Goal: Task Accomplishment & Management: Complete application form

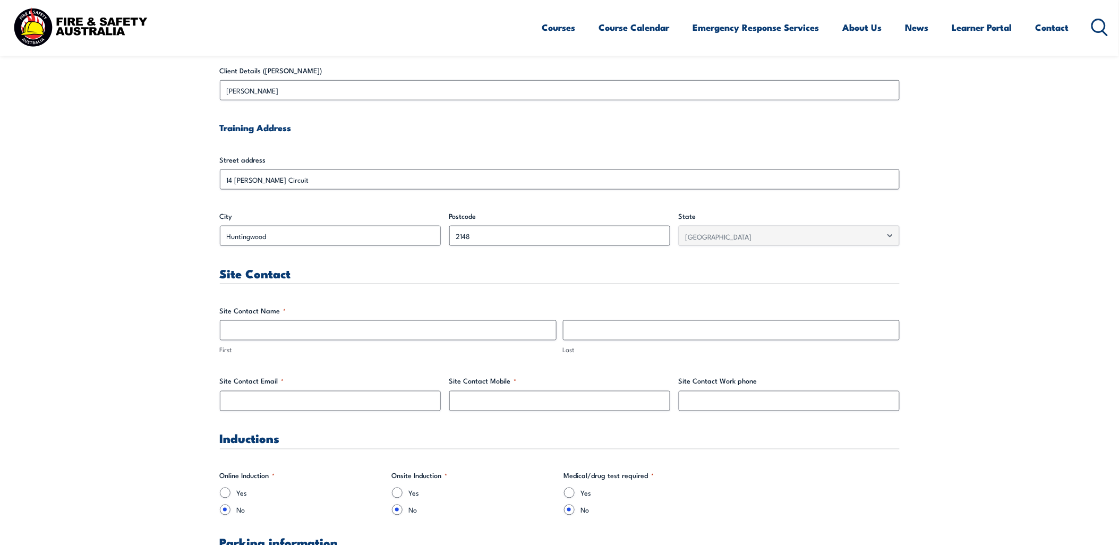
scroll to position [354, 0]
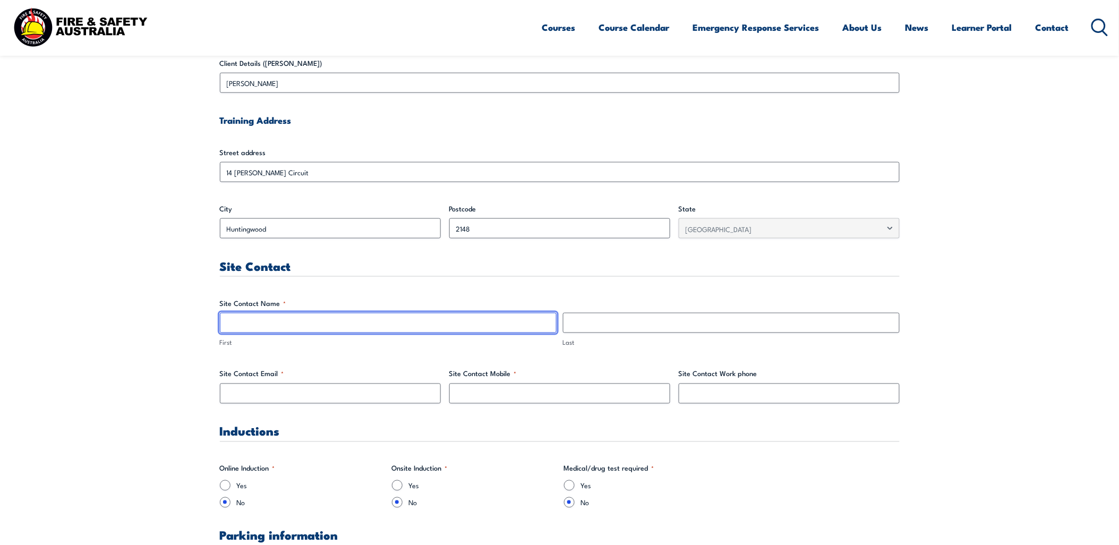
click at [273, 323] on input "First" at bounding box center [388, 323] width 337 height 20
type input "[PERSON_NAME]"
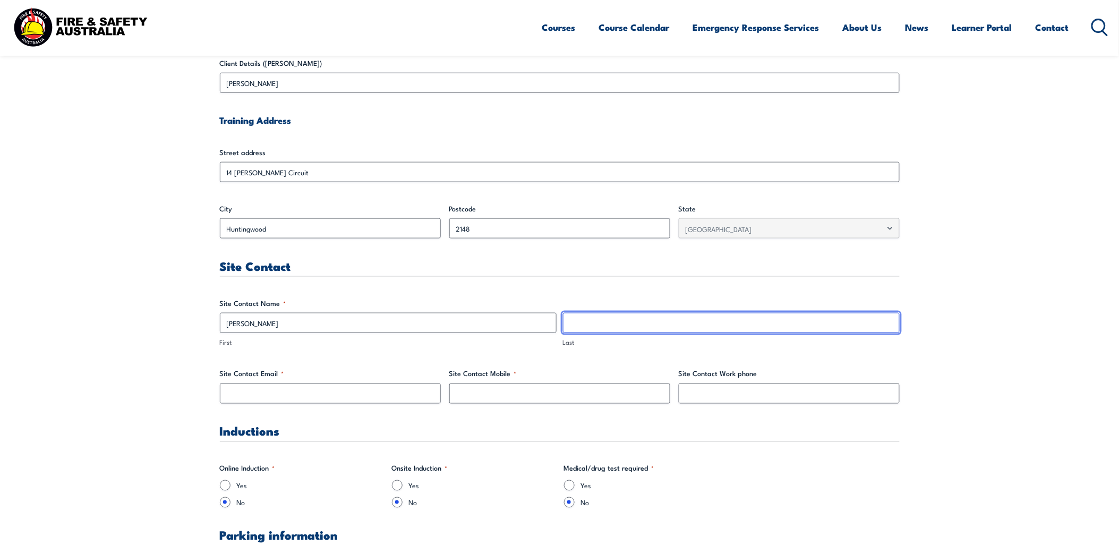
type input "[PERSON_NAME]"
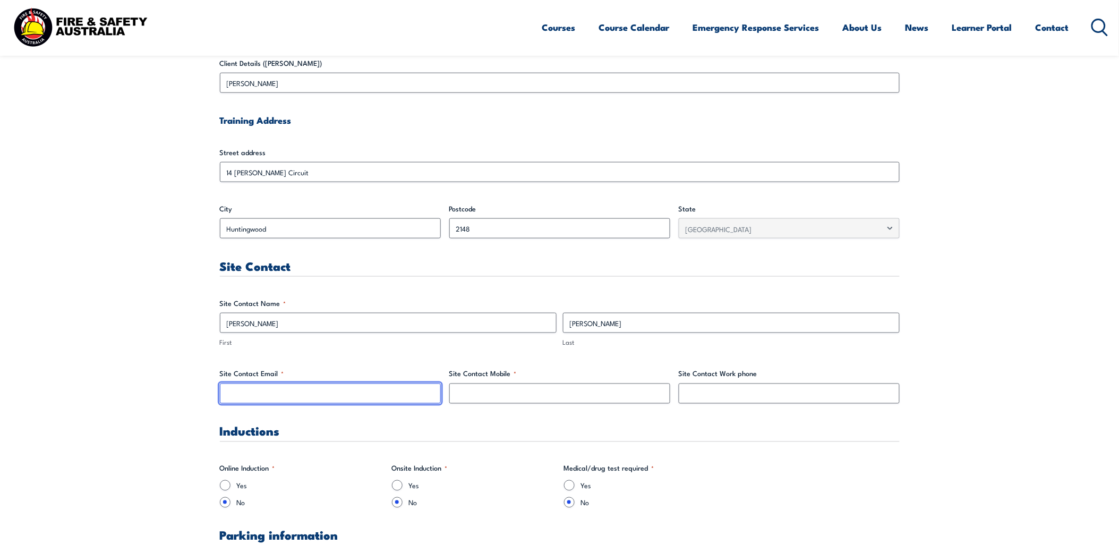
type input "[PERSON_NAME][EMAIL_ADDRESS][PERSON_NAME][DOMAIN_NAME]"
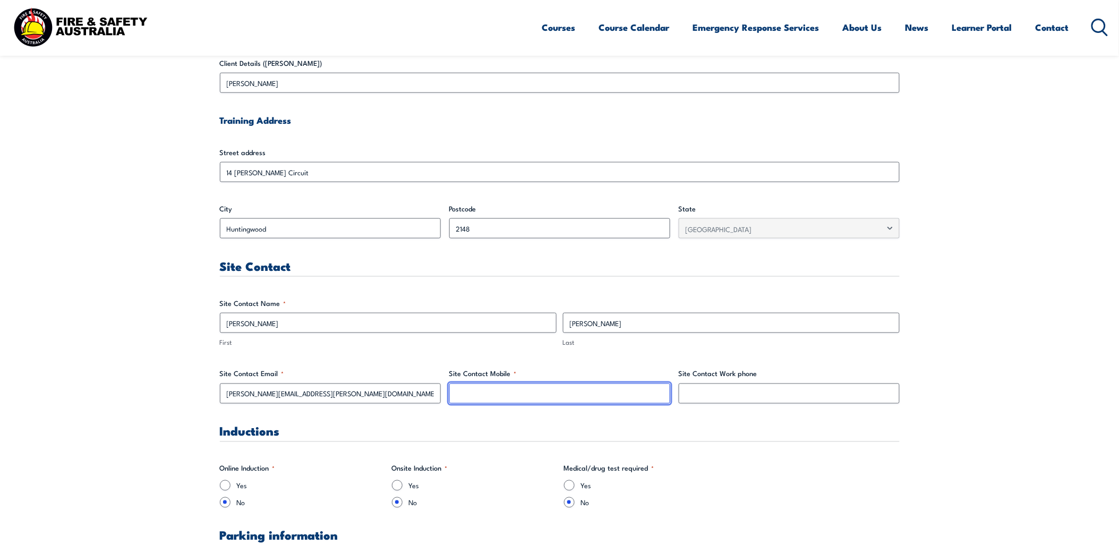
type input "0430995782"
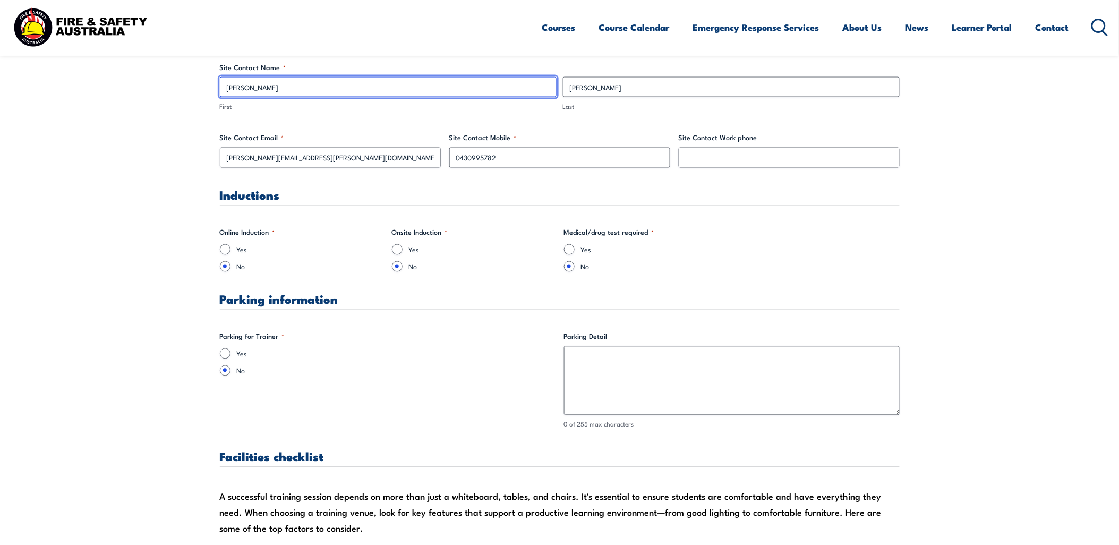
scroll to position [590, 0]
click at [226, 352] on input "Yes" at bounding box center [225, 353] width 11 height 11
radio input "true"
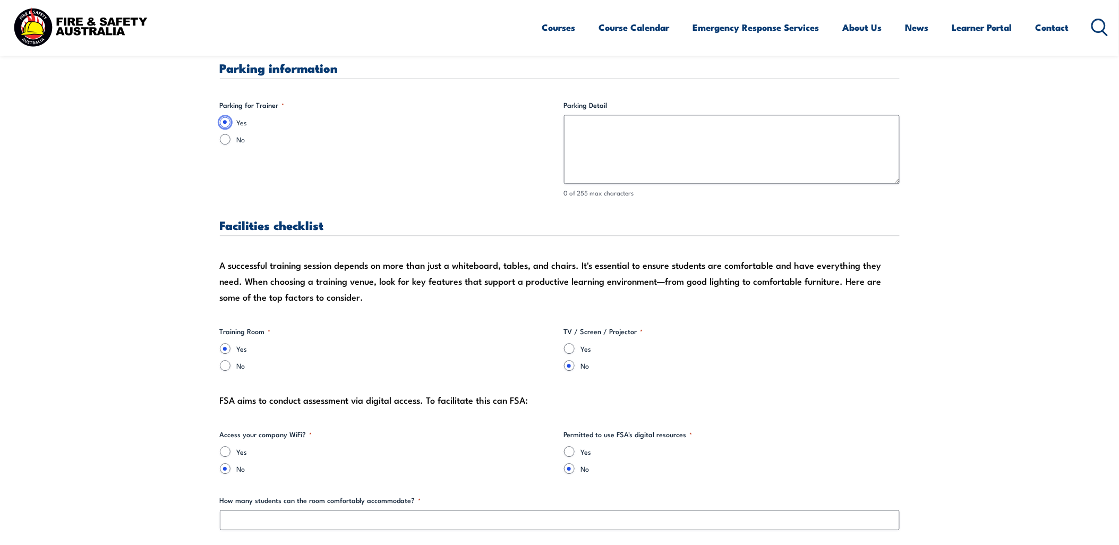
scroll to position [826, 0]
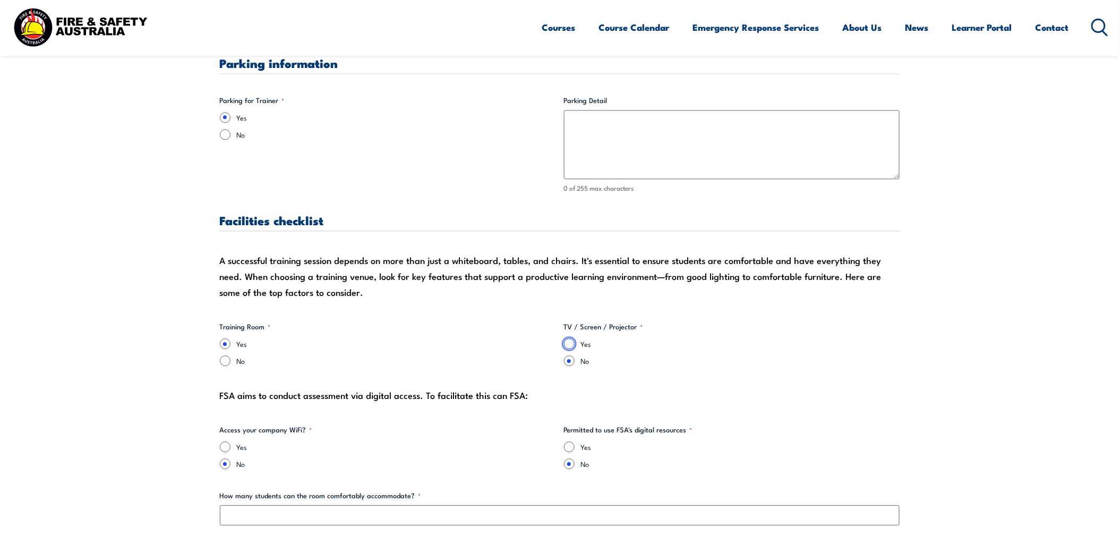
click at [571, 343] on input "Yes" at bounding box center [569, 343] width 11 height 11
radio input "true"
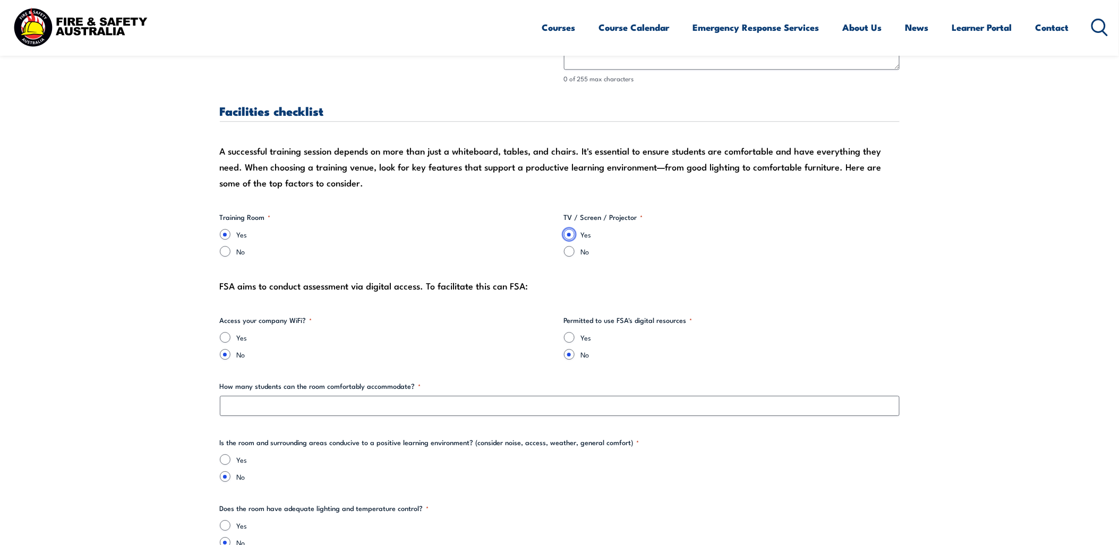
scroll to position [944, 0]
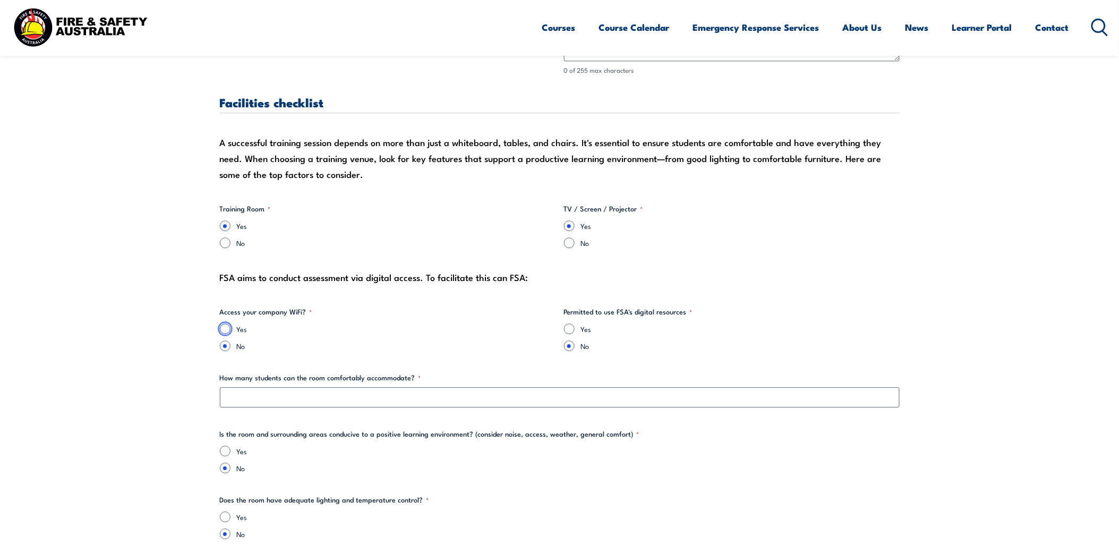
click at [226, 328] on input "Yes" at bounding box center [225, 328] width 11 height 11
radio input "true"
click at [571, 330] on input "Yes" at bounding box center [569, 328] width 11 height 11
radio input "true"
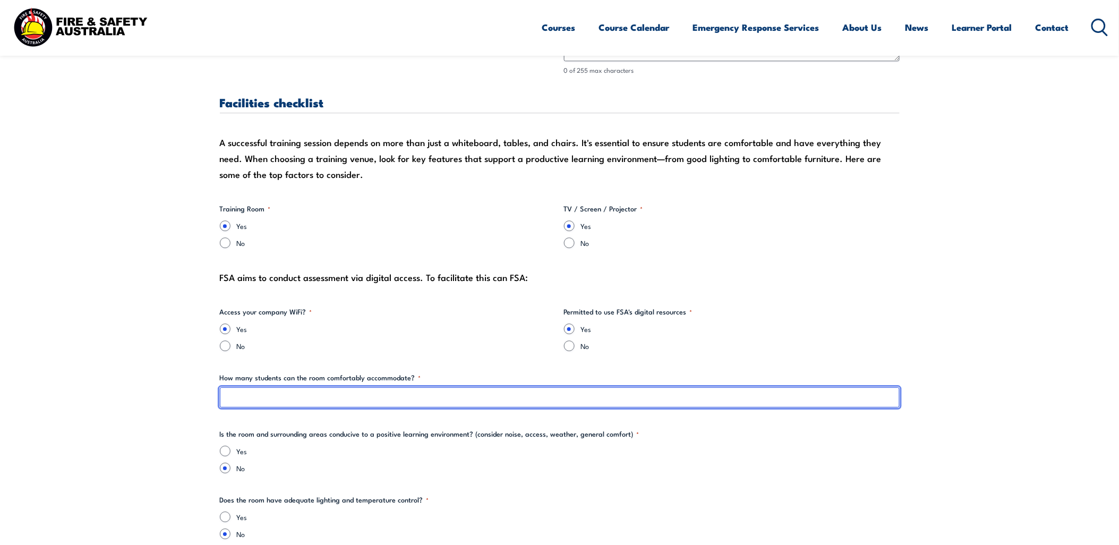
click at [345, 396] on input "How many students can the room comfortably accommodate? *" at bounding box center [560, 397] width 680 height 20
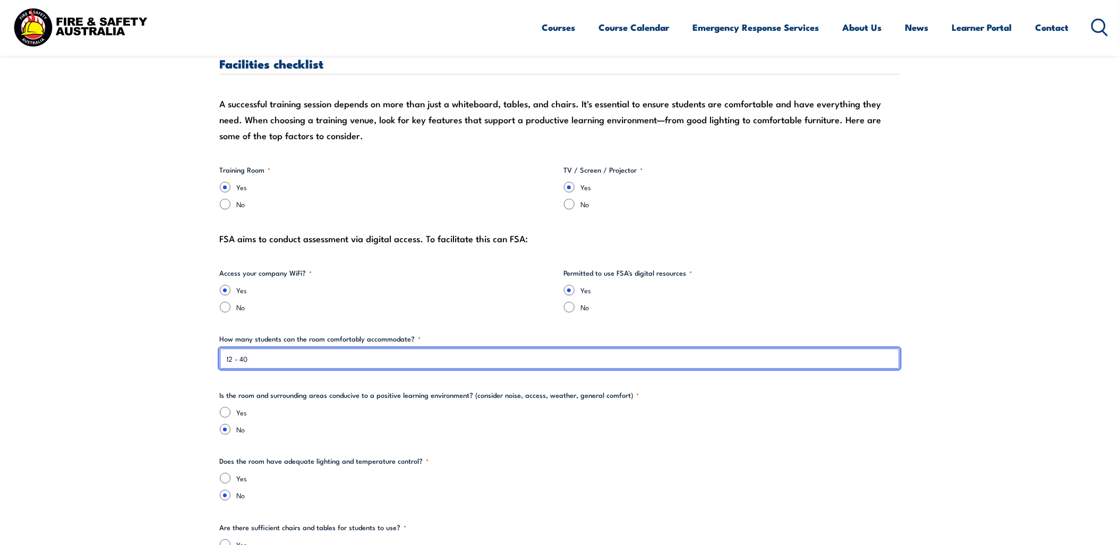
scroll to position [1003, 0]
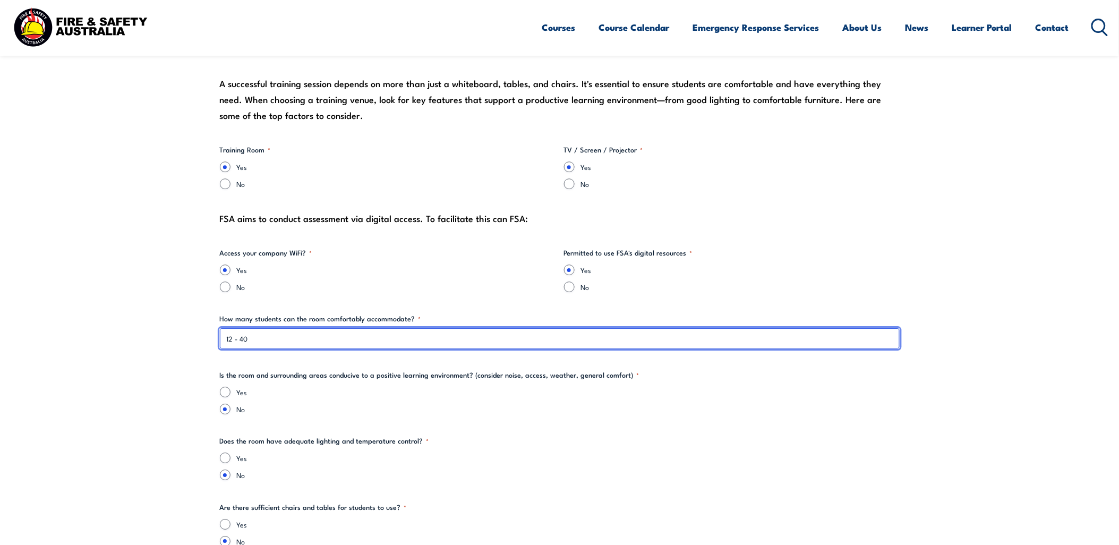
type input "12 - 40"
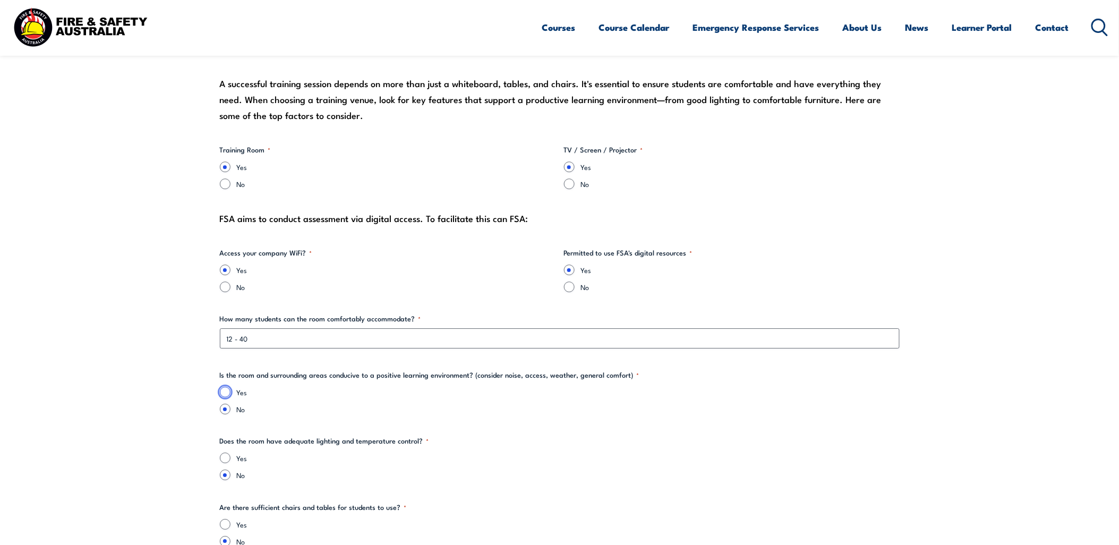
click at [224, 389] on input "Yes" at bounding box center [225, 392] width 11 height 11
radio input "true"
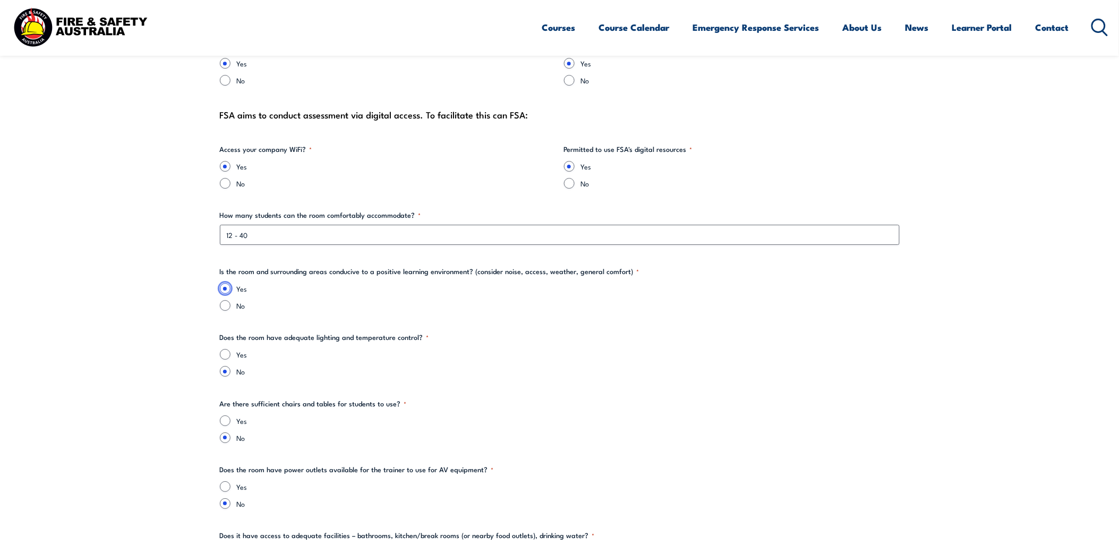
scroll to position [1121, 0]
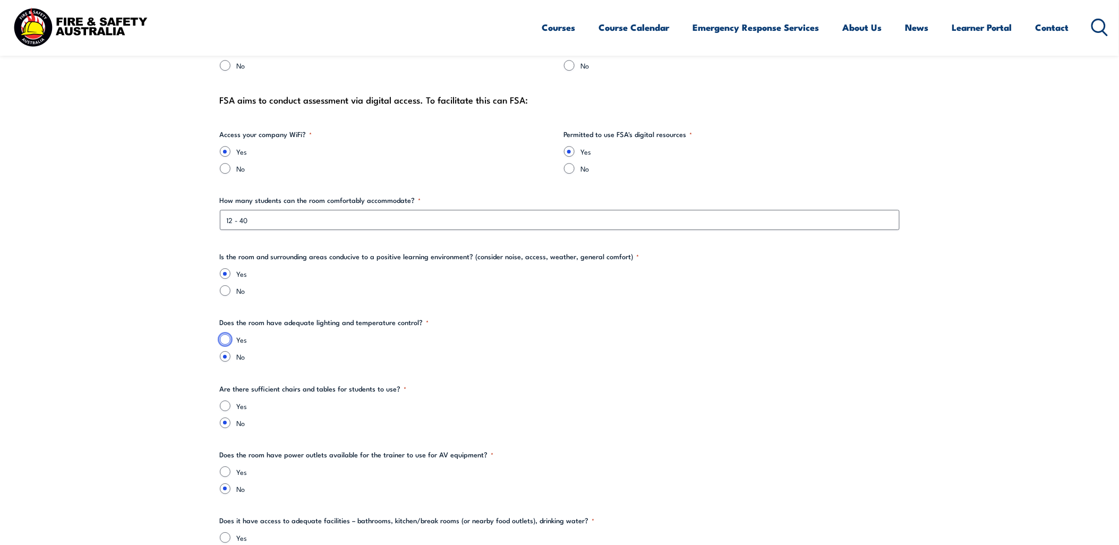
click at [225, 339] on input "Yes" at bounding box center [225, 339] width 11 height 11
radio input "true"
click at [227, 406] on input "Yes" at bounding box center [225, 405] width 11 height 11
radio input "true"
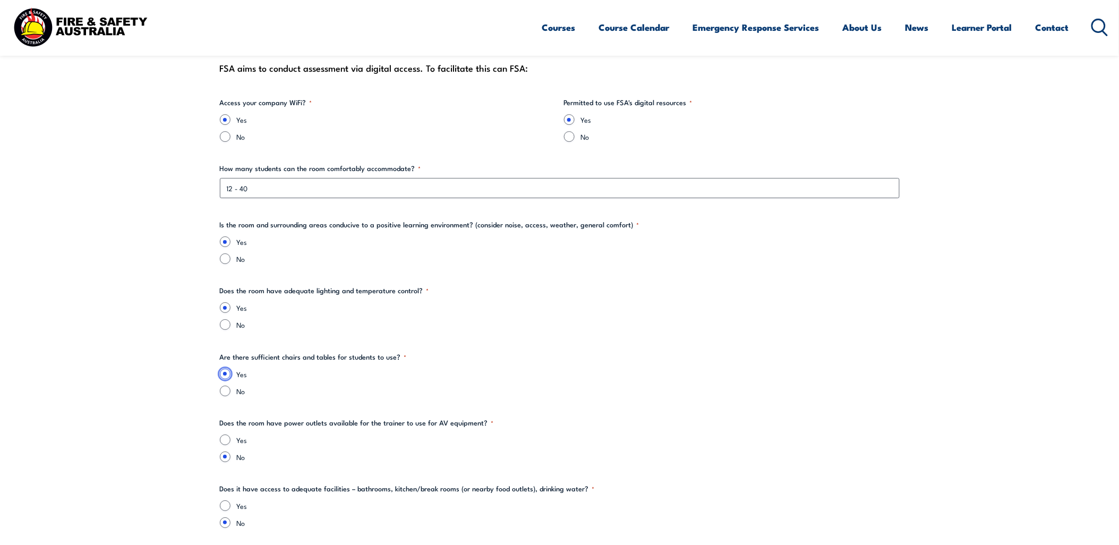
scroll to position [1180, 0]
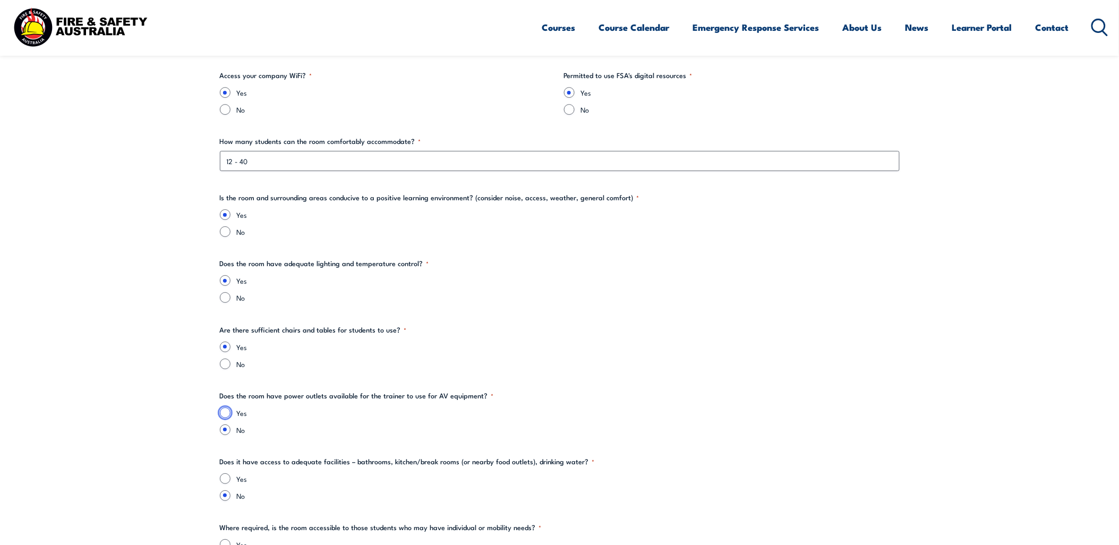
click at [226, 413] on input "Yes" at bounding box center [225, 412] width 11 height 11
radio input "true"
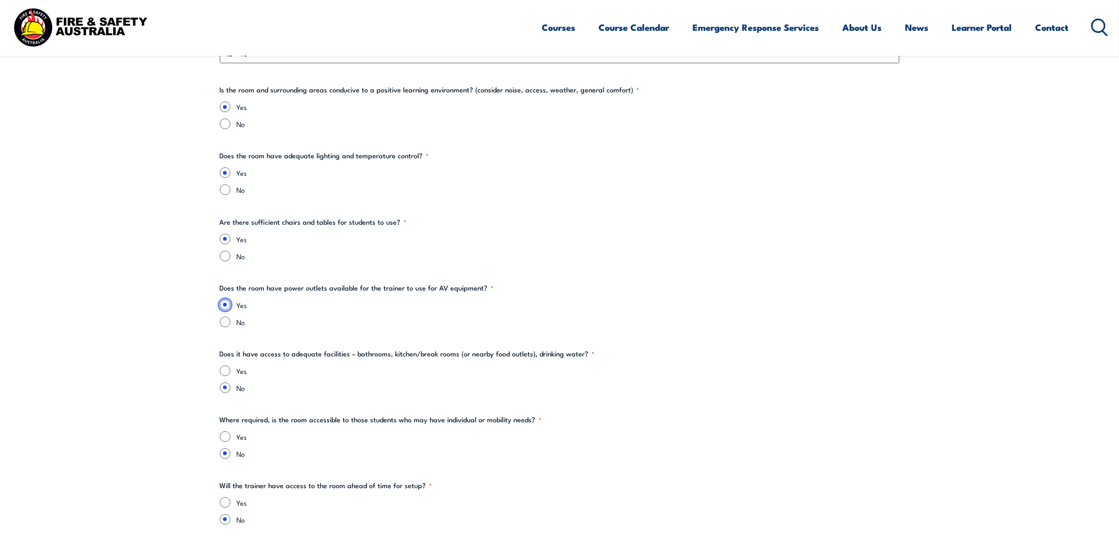
scroll to position [1298, 0]
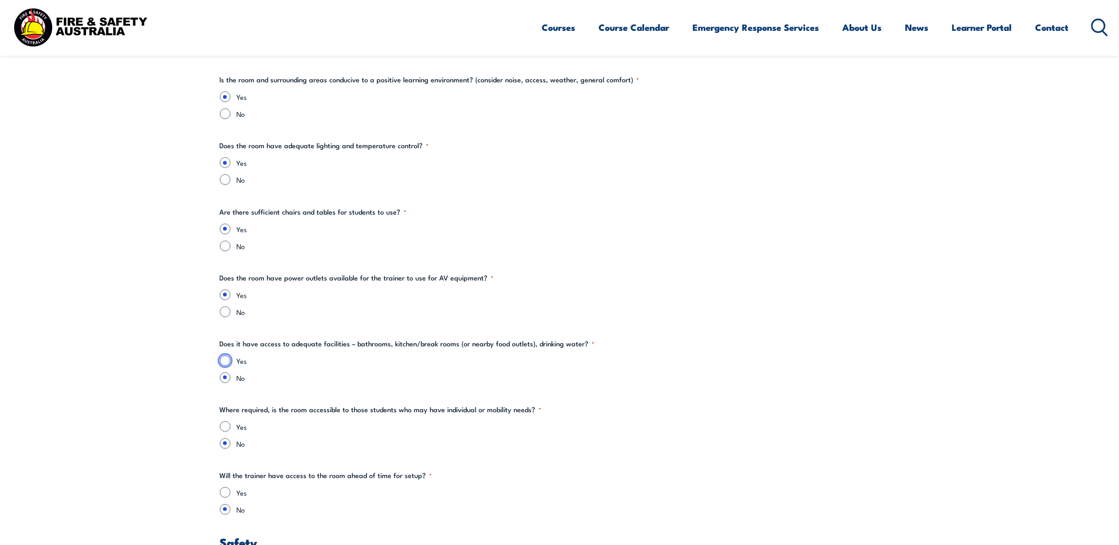
click at [225, 357] on input "Yes" at bounding box center [225, 360] width 11 height 11
radio input "true"
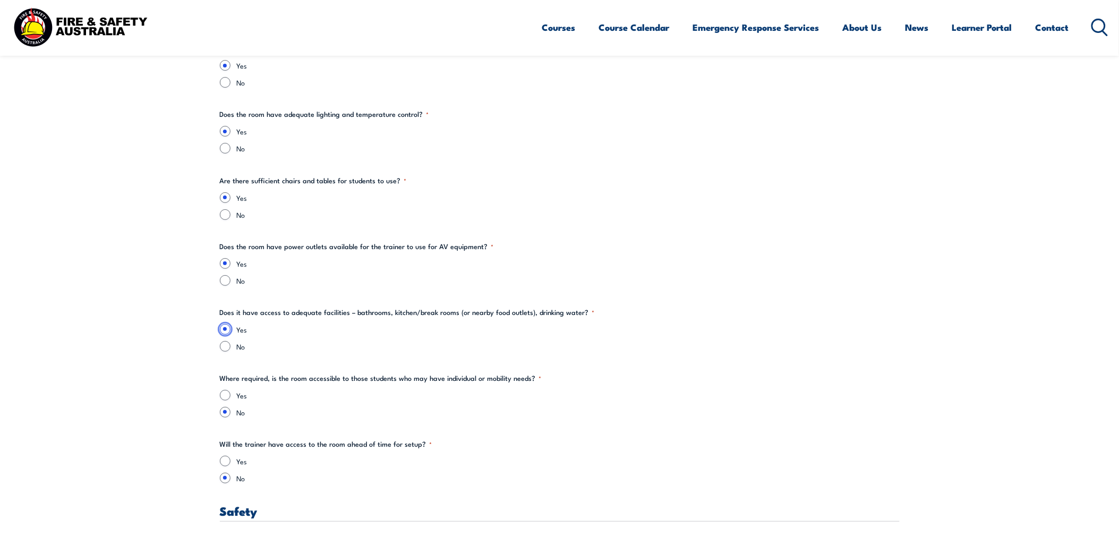
scroll to position [1357, 0]
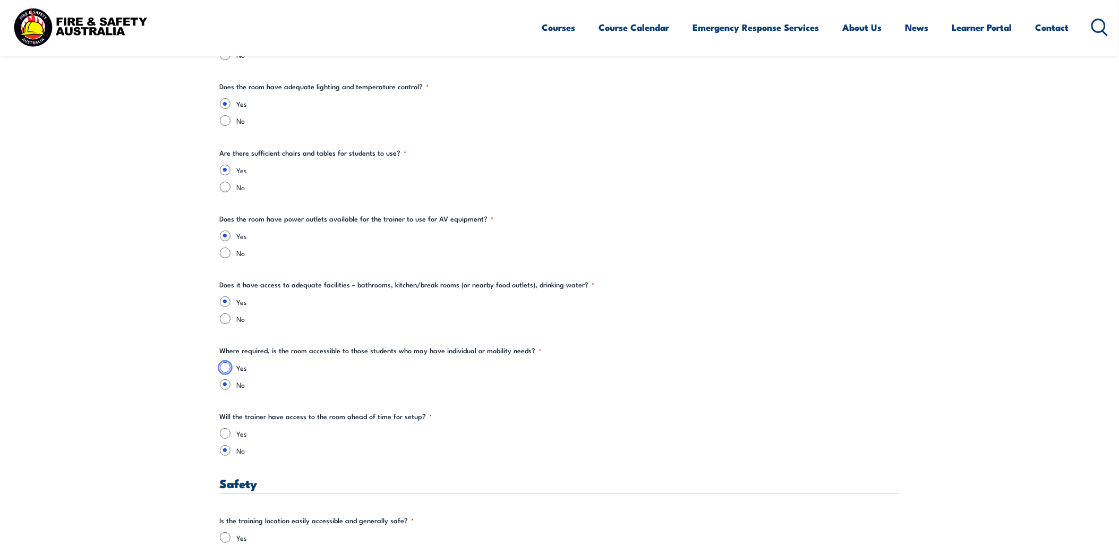
click at [224, 363] on input "Yes" at bounding box center [225, 367] width 11 height 11
radio input "true"
click at [226, 431] on input "Yes" at bounding box center [225, 433] width 11 height 11
radio input "true"
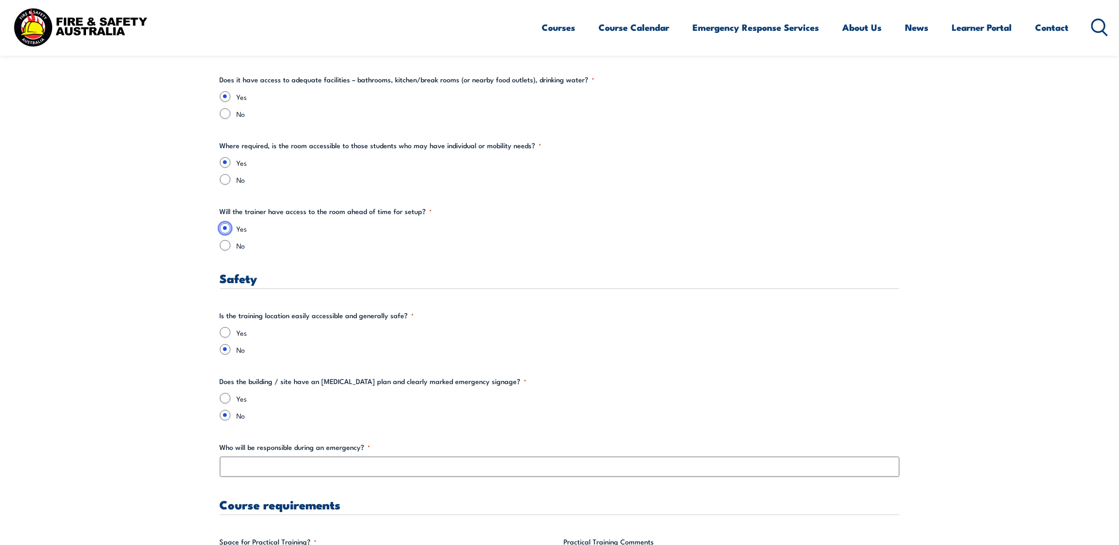
scroll to position [1593, 0]
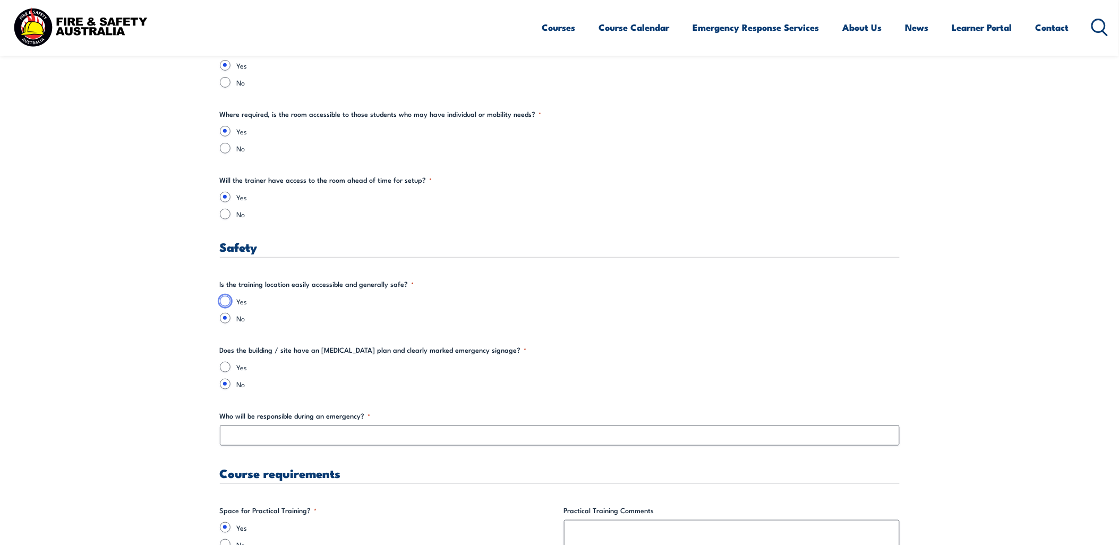
click at [222, 298] on input "Yes" at bounding box center [225, 301] width 11 height 11
radio input "true"
click at [224, 365] on input "Yes" at bounding box center [225, 367] width 11 height 11
radio input "true"
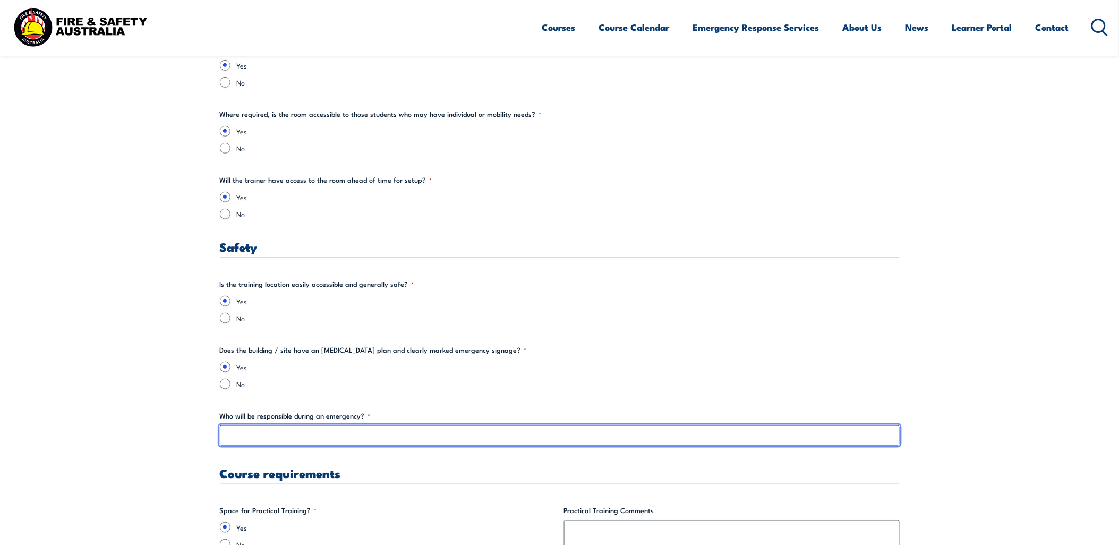
click at [278, 439] on input "Who will be responsible during an emergency? *" at bounding box center [560, 435] width 680 height 20
type input "j"
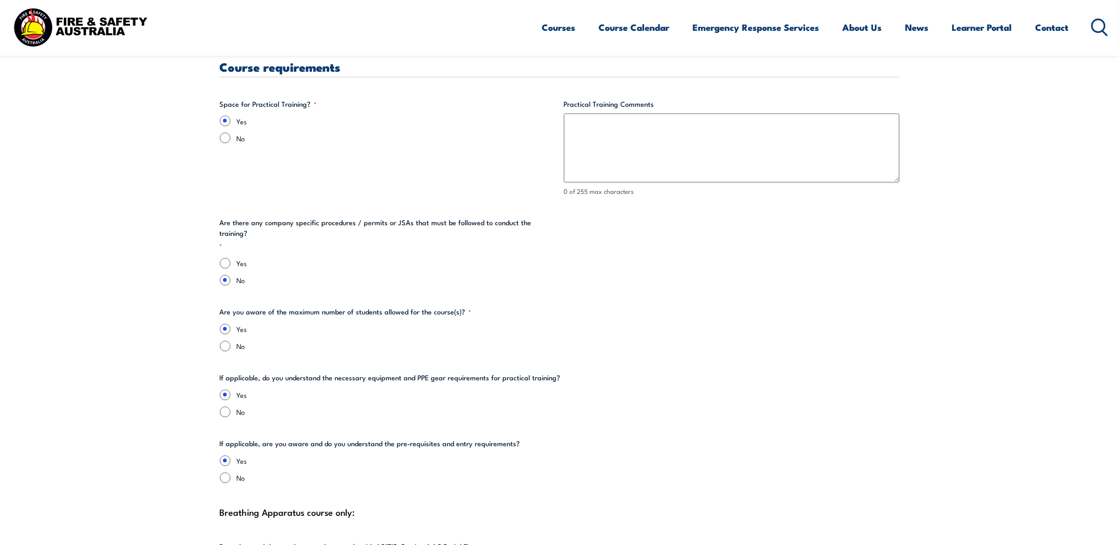
scroll to position [2006, 0]
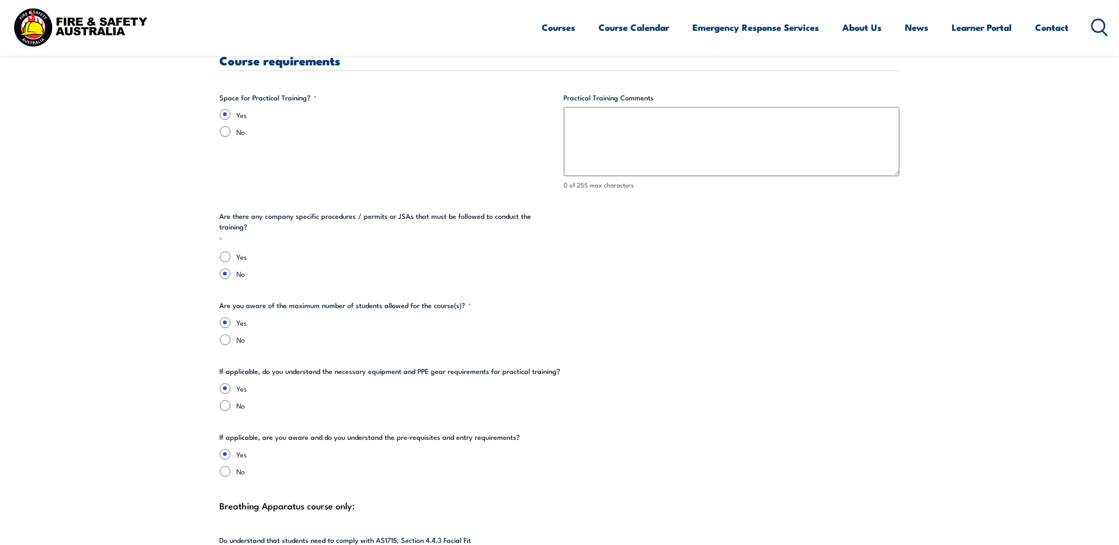
type input "[PERSON_NAME]"
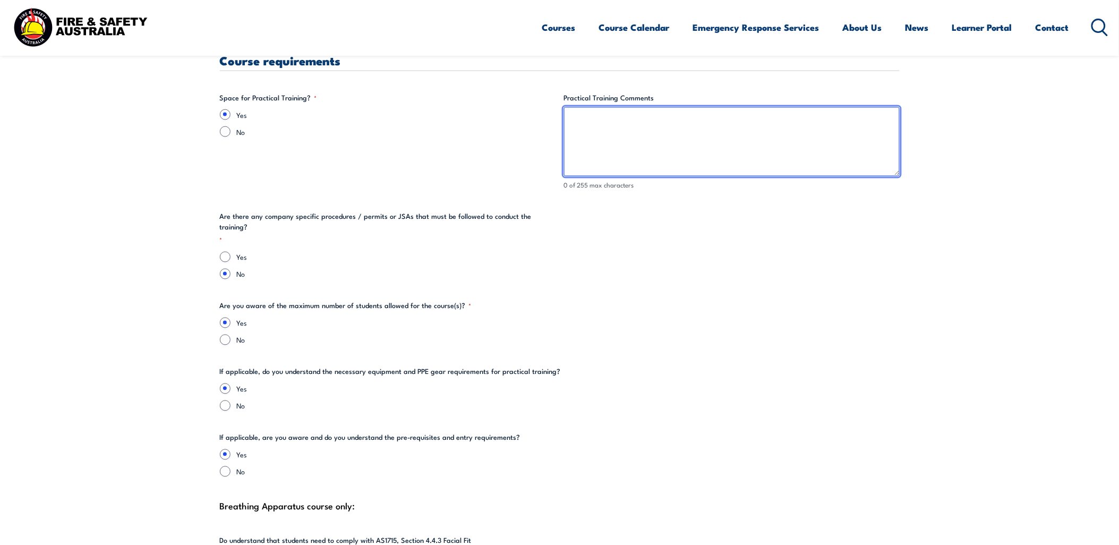
click at [644, 137] on textarea "Practical Training Comments" at bounding box center [732, 141] width 336 height 69
click at [613, 115] on textarea "Service Centre with Scissor Lift" at bounding box center [732, 141] width 336 height 69
click at [645, 139] on textarea "Service Centre with Scissor Lift" at bounding box center [732, 141] width 336 height 69
click at [666, 140] on textarea "Service Centre with Scissor Lift" at bounding box center [732, 141] width 336 height 69
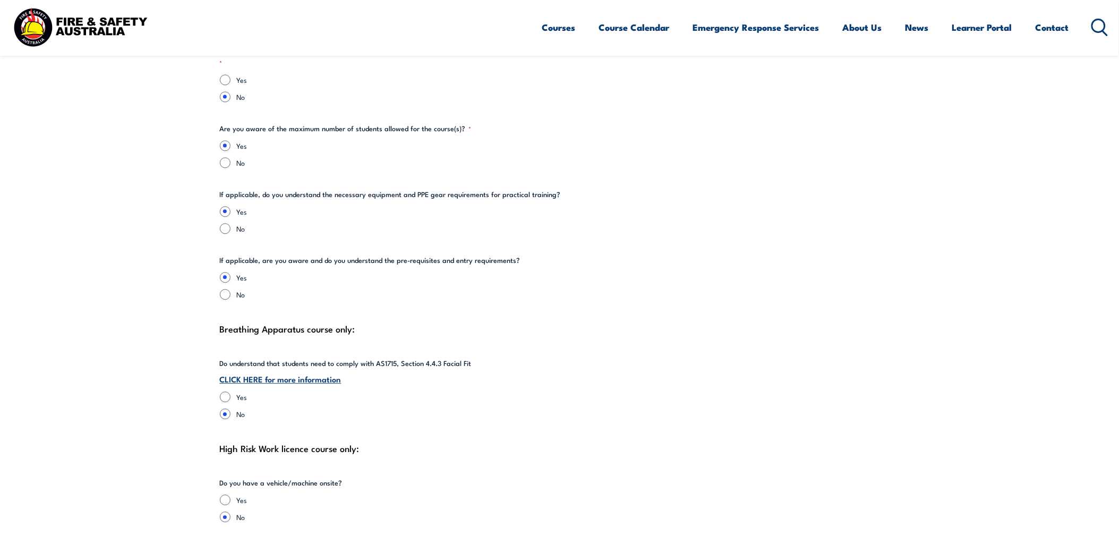
scroll to position [2242, 0]
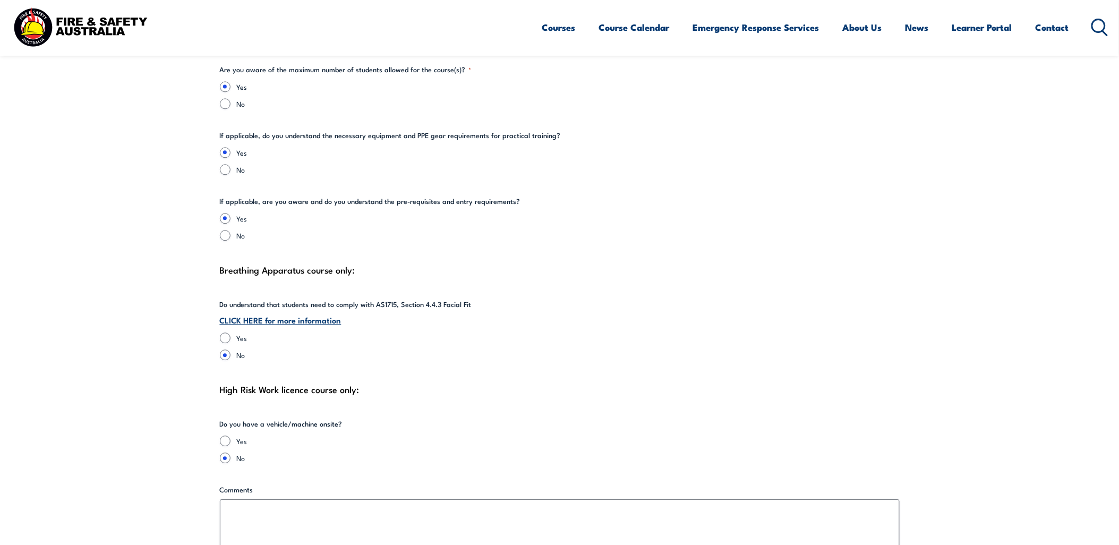
type textarea "Service Centre with Scissor Lift"
click at [220, 435] on input "Yes" at bounding box center [225, 440] width 11 height 11
radio input "true"
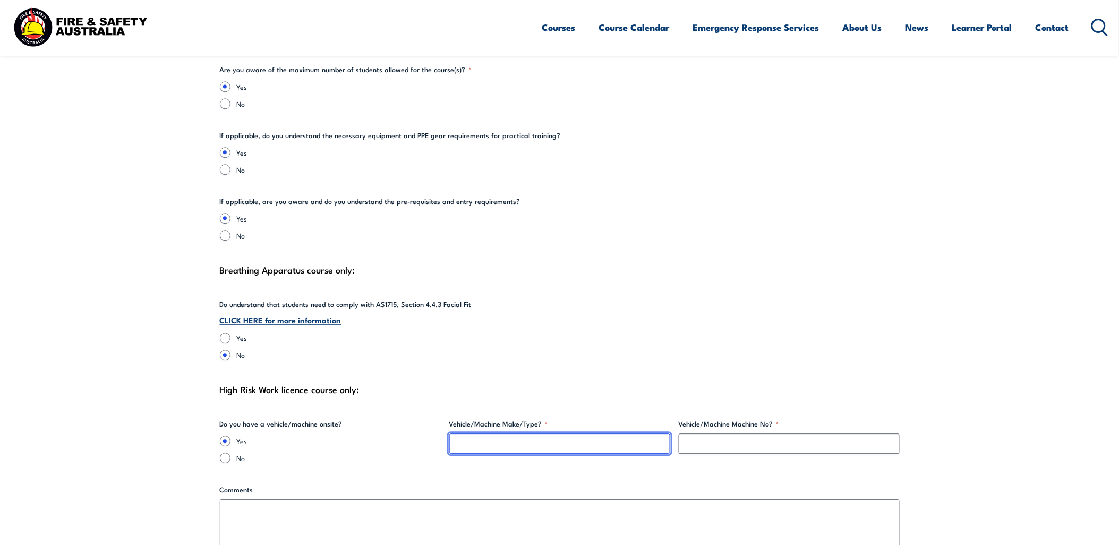
click at [522, 433] on input "Vehicle/Machine Make/Type? *" at bounding box center [559, 443] width 221 height 20
click at [472, 433] on input "Vehicle/Machine Make/Type? *" at bounding box center [559, 443] width 221 height 20
drag, startPoint x: 492, startPoint y: 432, endPoint x: 365, endPoint y: 433, distance: 126.4
type input "Genie"
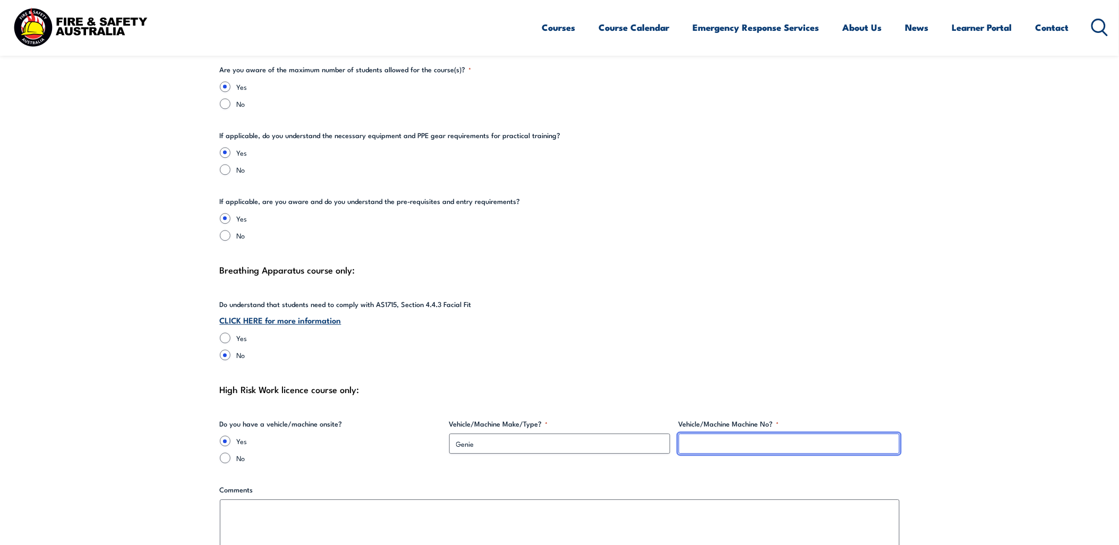
click at [703, 434] on input "Vehicle/Machine Machine No? *" at bounding box center [789, 443] width 221 height 20
drag, startPoint x: 760, startPoint y: 426, endPoint x: 599, endPoint y: 427, distance: 161.4
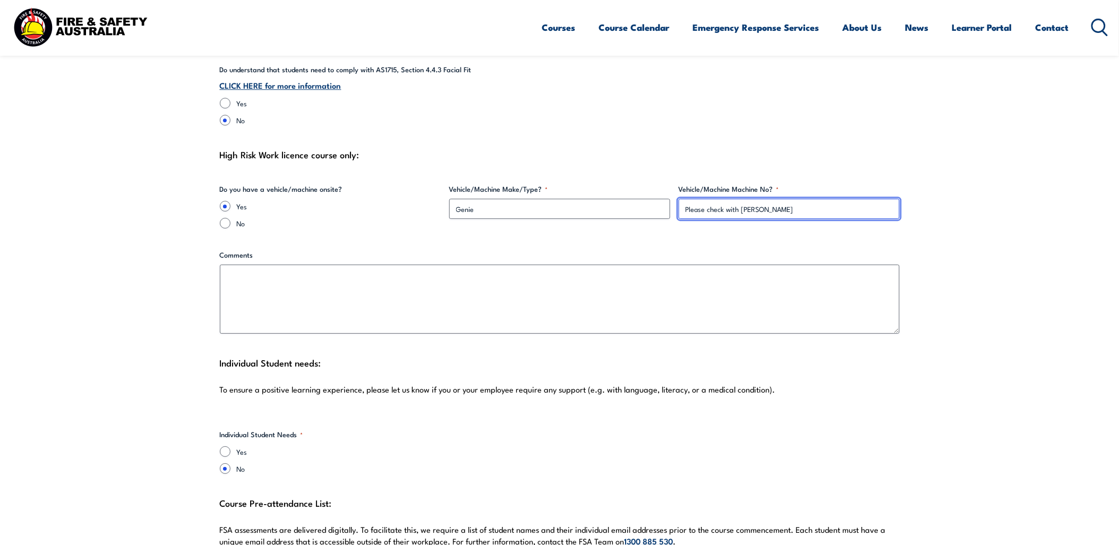
scroll to position [2478, 0]
type input "Please check with [PERSON_NAME]"
click at [412, 428] on fieldset "Individual Student Needs * Yes No" at bounding box center [388, 450] width 336 height 45
drag, startPoint x: 224, startPoint y: 437, endPoint x: 251, endPoint y: 444, distance: 28.2
click at [224, 445] on input "Yes" at bounding box center [225, 450] width 11 height 11
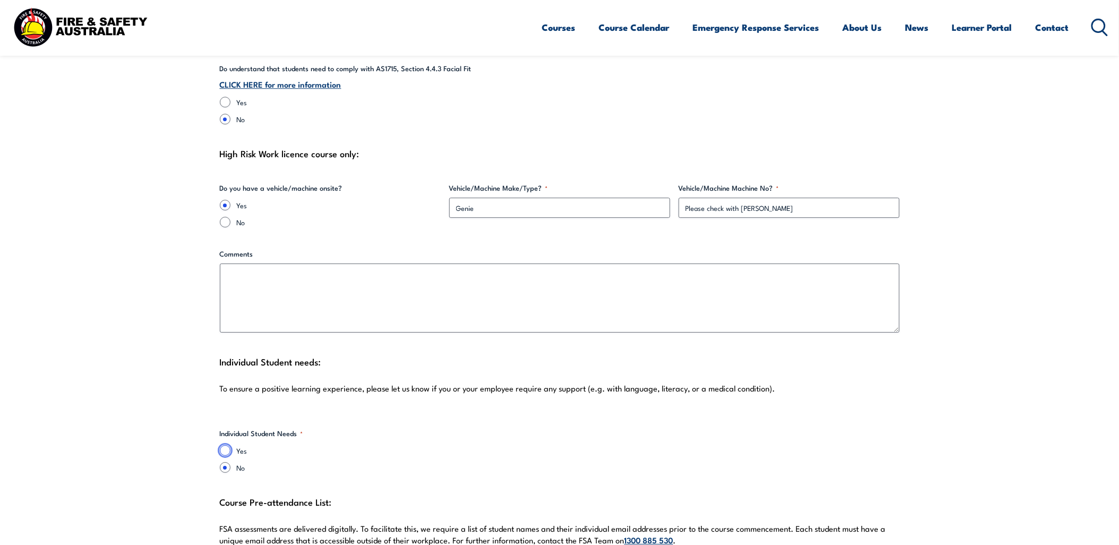
radio input "true"
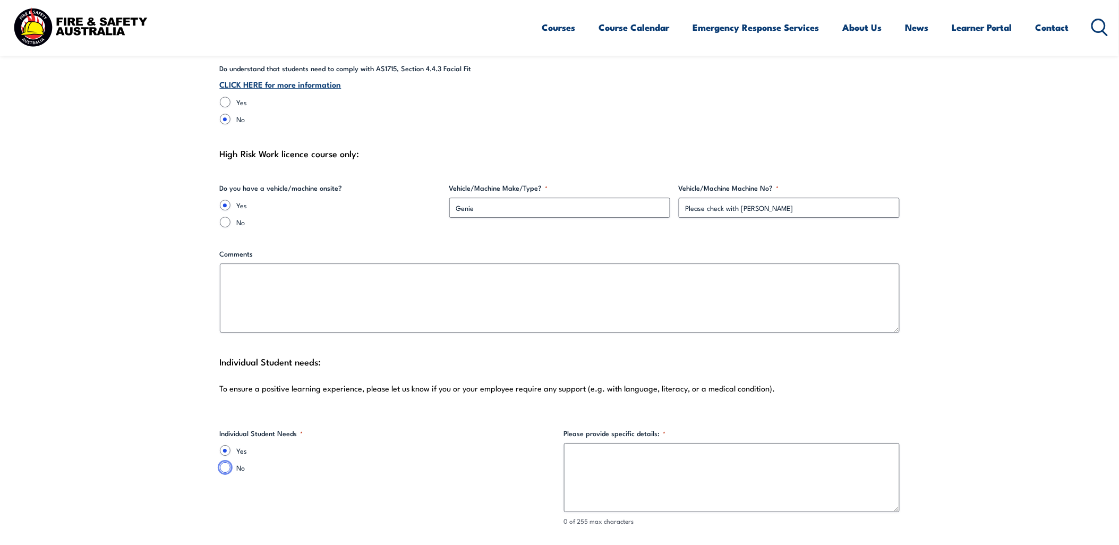
click at [226, 462] on input "No" at bounding box center [225, 467] width 11 height 11
radio input "true"
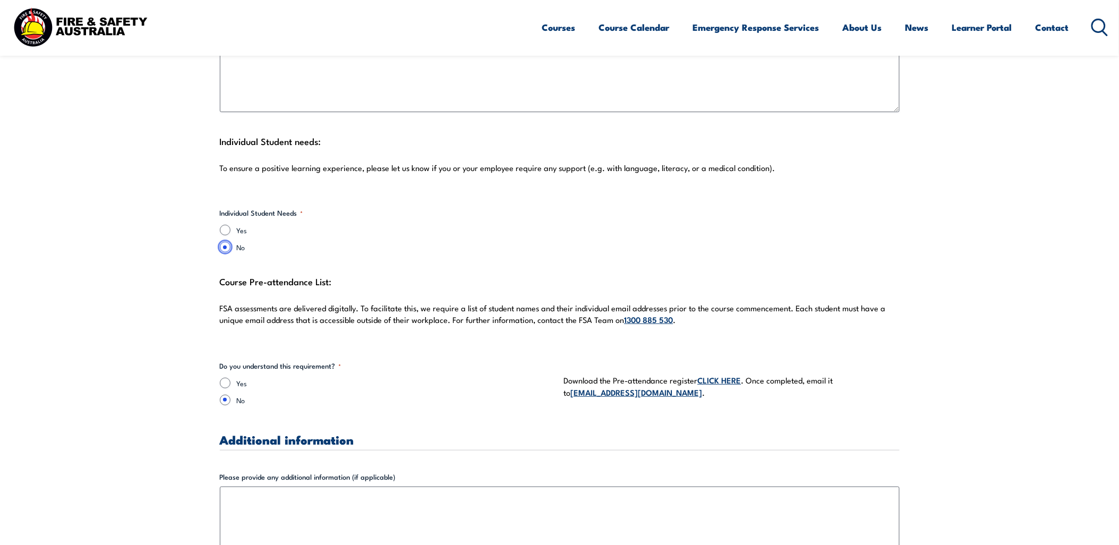
scroll to position [2714, 0]
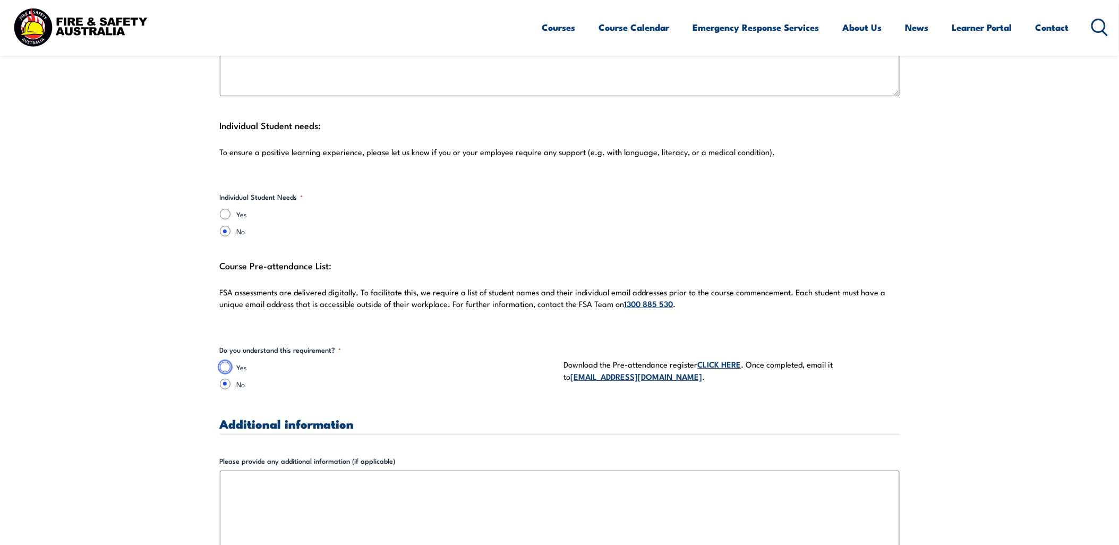
click at [224, 362] on input "Yes" at bounding box center [225, 367] width 11 height 11
radio input "true"
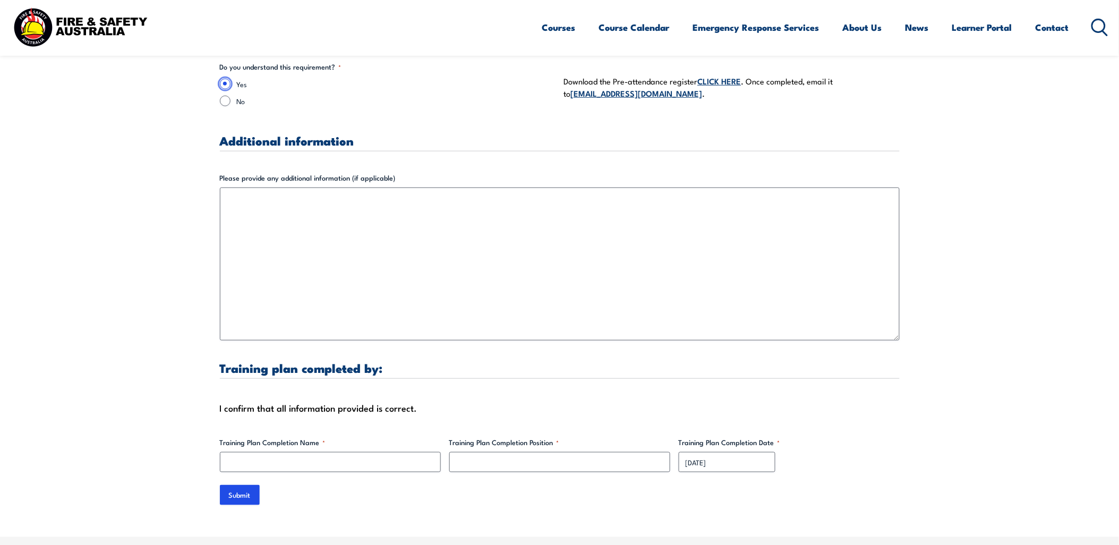
scroll to position [3009, 0]
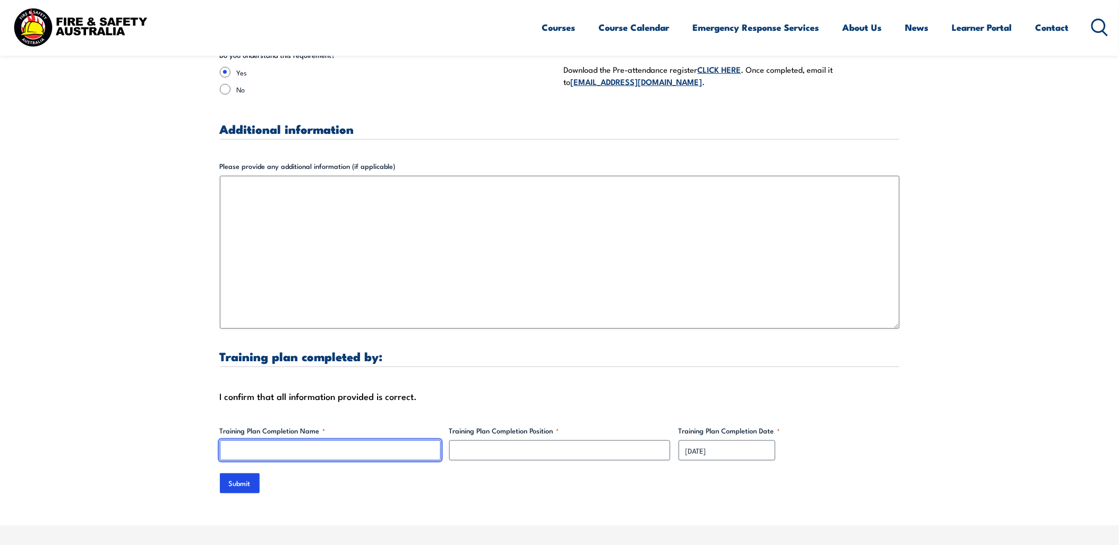
click at [303, 440] on input "Training Plan Completion Name *" at bounding box center [330, 450] width 221 height 20
type input "[PERSON_NAME]"
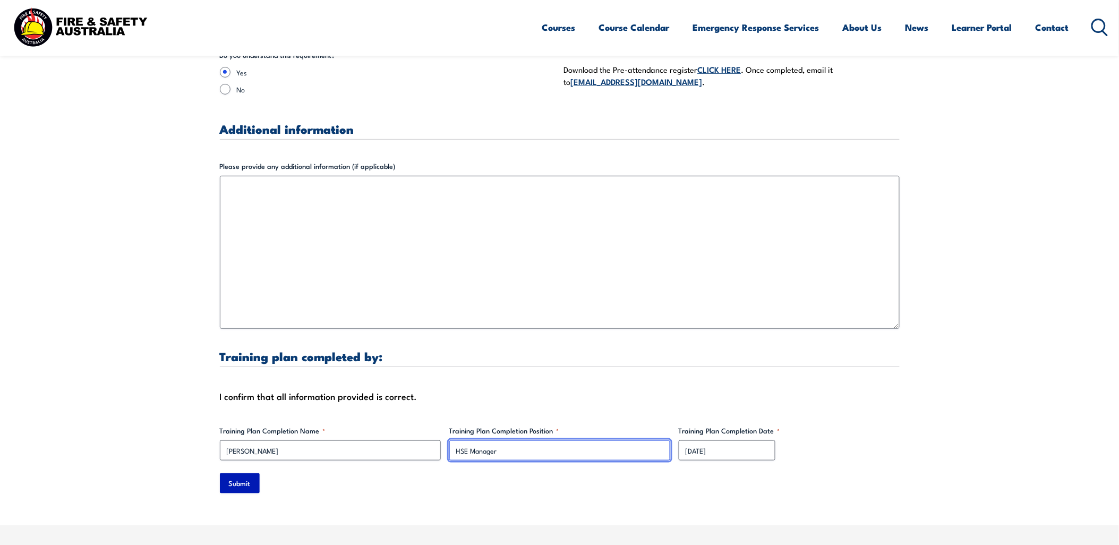
type input "HSE Manager"
click at [243, 473] on input "Submit" at bounding box center [240, 483] width 40 height 20
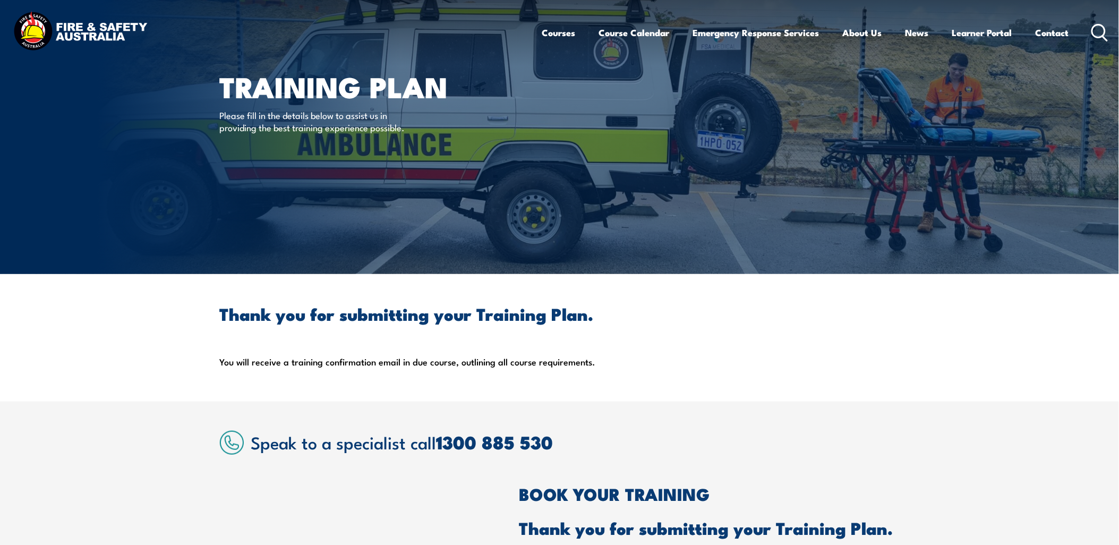
scroll to position [59, 0]
